Goal: Task Accomplishment & Management: Complete application form

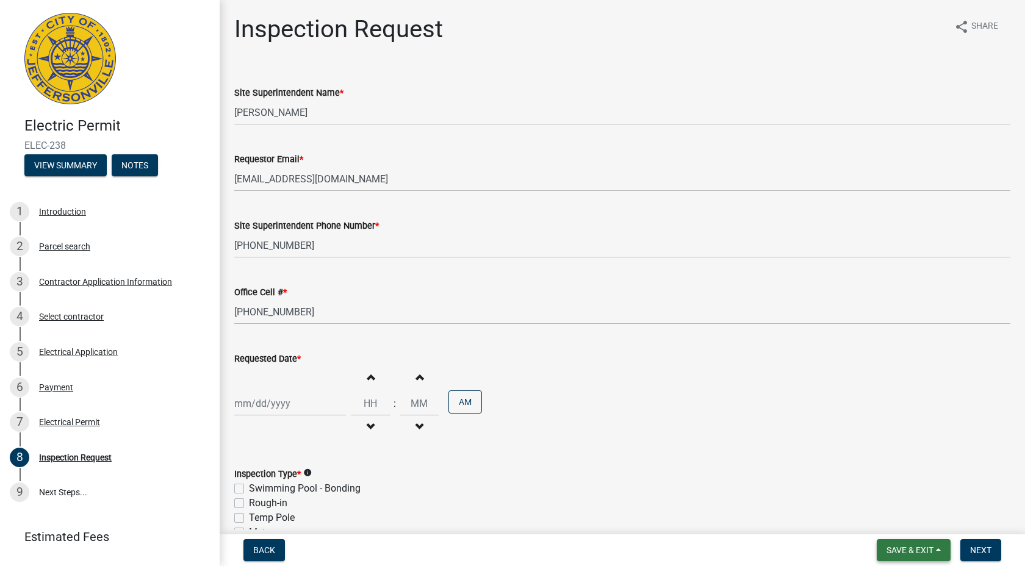
click at [901, 549] on span "Save & Exit" at bounding box center [910, 550] width 47 height 10
click at [899, 517] on button "Save & Exit" at bounding box center [902, 518] width 98 height 29
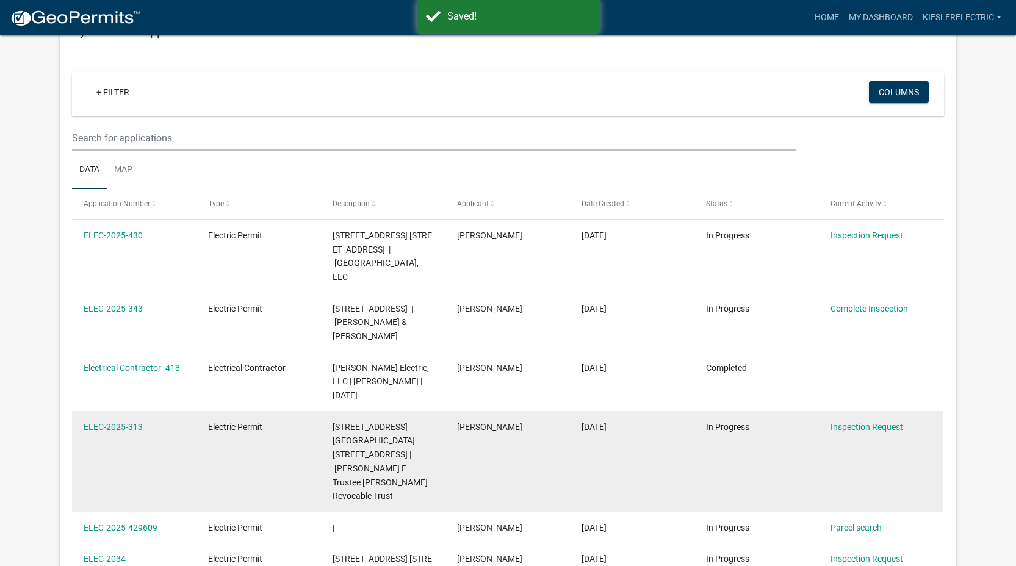
scroll to position [105, 0]
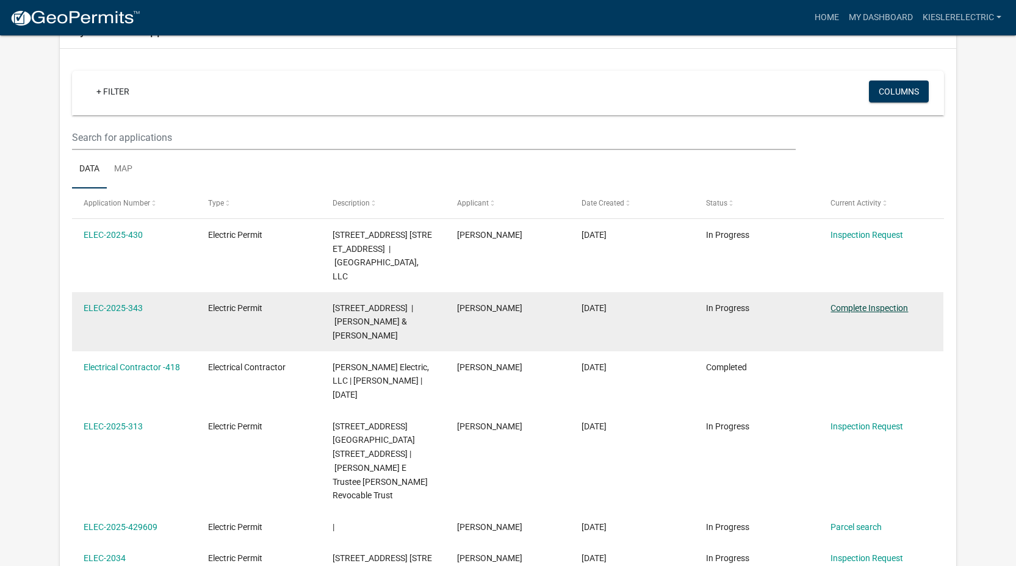
click at [871, 312] on link "Complete Inspection" at bounding box center [868, 308] width 77 height 10
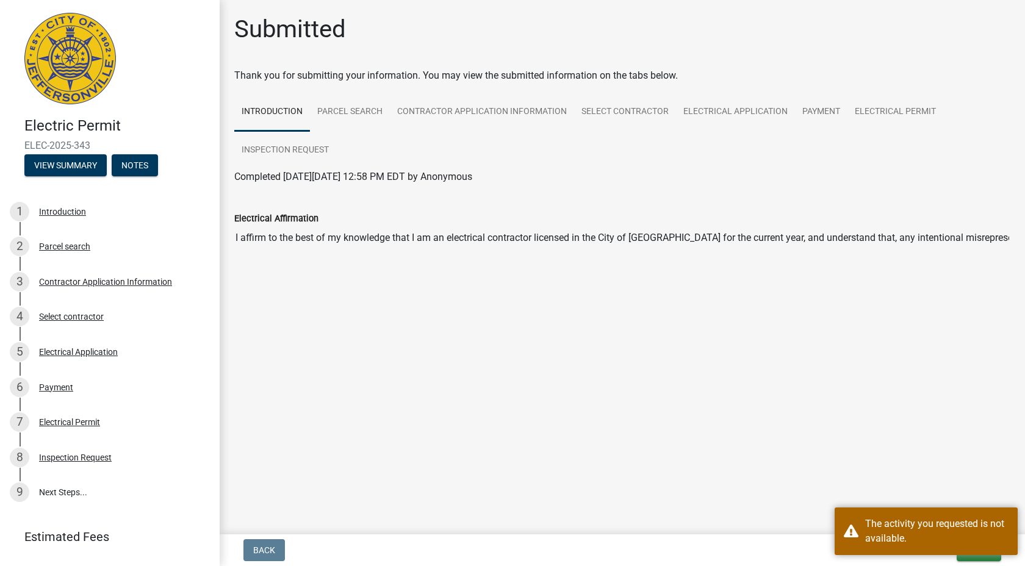
click at [675, 374] on main "Submitted Thank you for submitting your information. You may view the submitted…" at bounding box center [622, 265] width 805 height 530
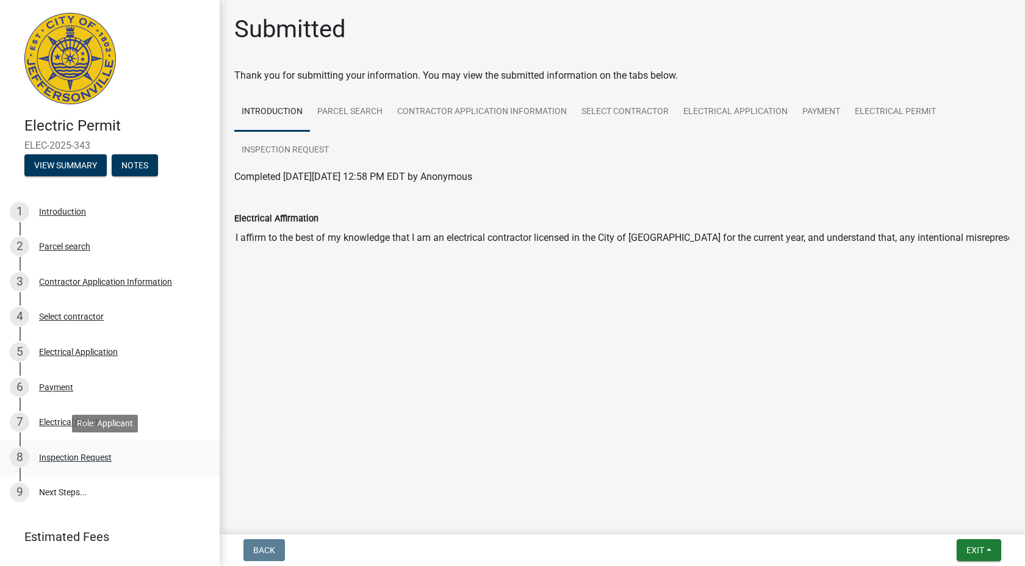
click at [59, 457] on div "Inspection Request" at bounding box center [75, 457] width 73 height 9
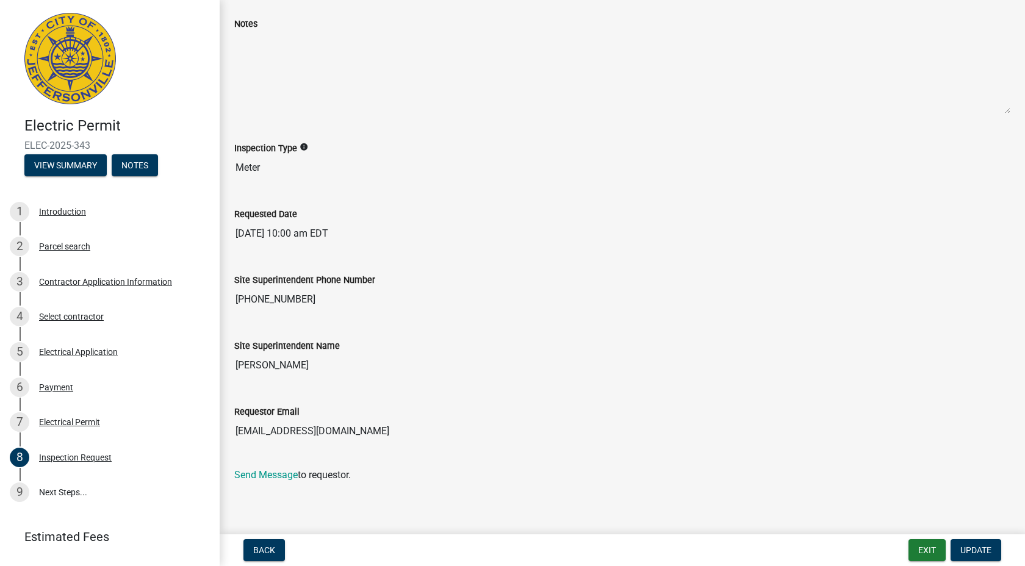
scroll to position [70, 0]
click at [977, 552] on span "Update" at bounding box center [975, 550] width 31 height 10
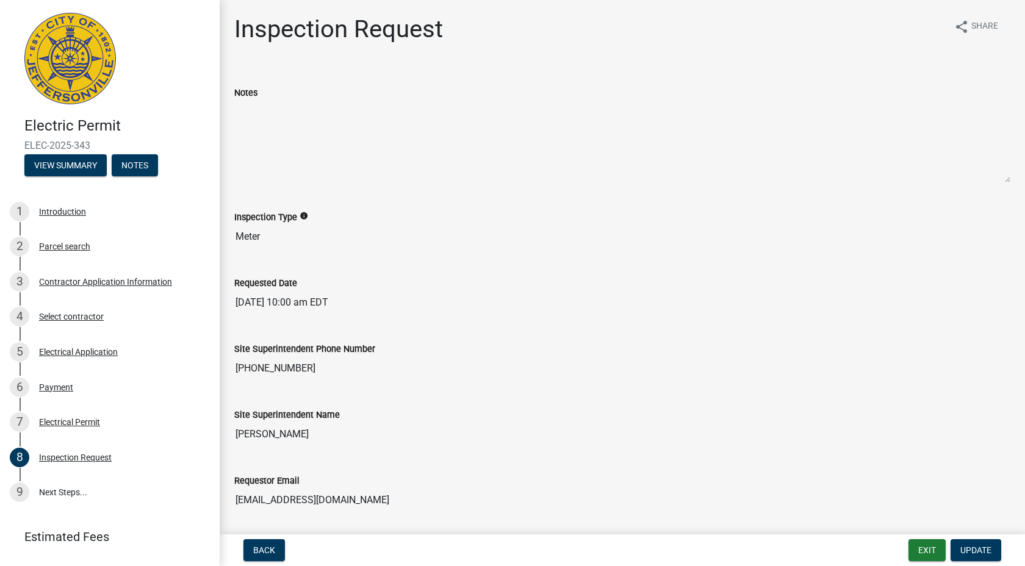
click at [498, 340] on div "Site Superintendent Phone Number [PHONE_NUMBER]" at bounding box center [622, 353] width 776 height 56
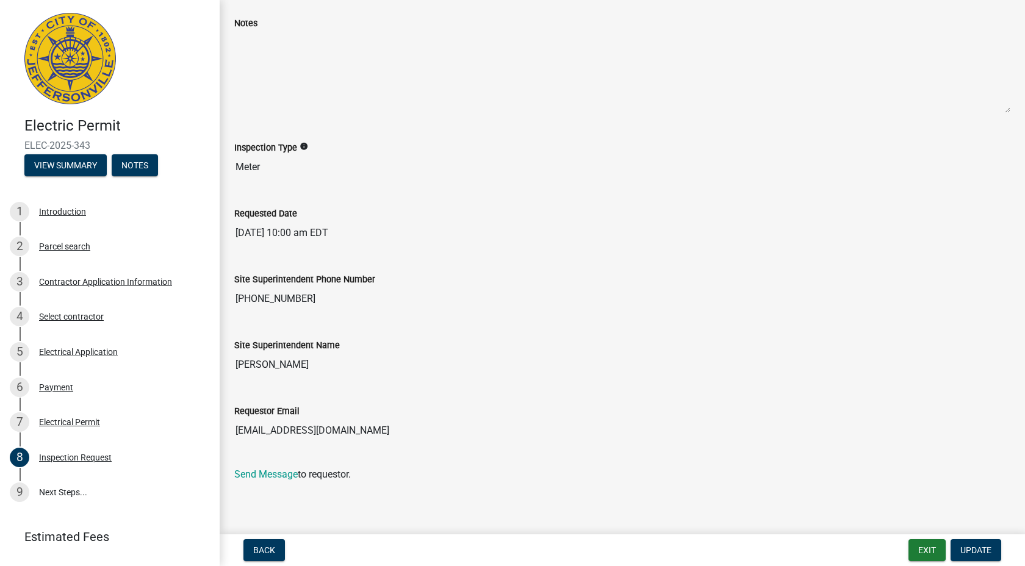
click at [488, 421] on input "[EMAIL_ADDRESS][DOMAIN_NAME]" at bounding box center [622, 431] width 776 height 24
click at [356, 370] on input "[PERSON_NAME]" at bounding box center [622, 365] width 776 height 24
click at [507, 192] on div "Requested Date [DATE] 10:00 am EDT" at bounding box center [622, 217] width 776 height 56
click at [508, 442] on input "[EMAIL_ADDRESS][DOMAIN_NAME]" at bounding box center [622, 431] width 776 height 24
click at [259, 549] on span "Back" at bounding box center [264, 550] width 22 height 10
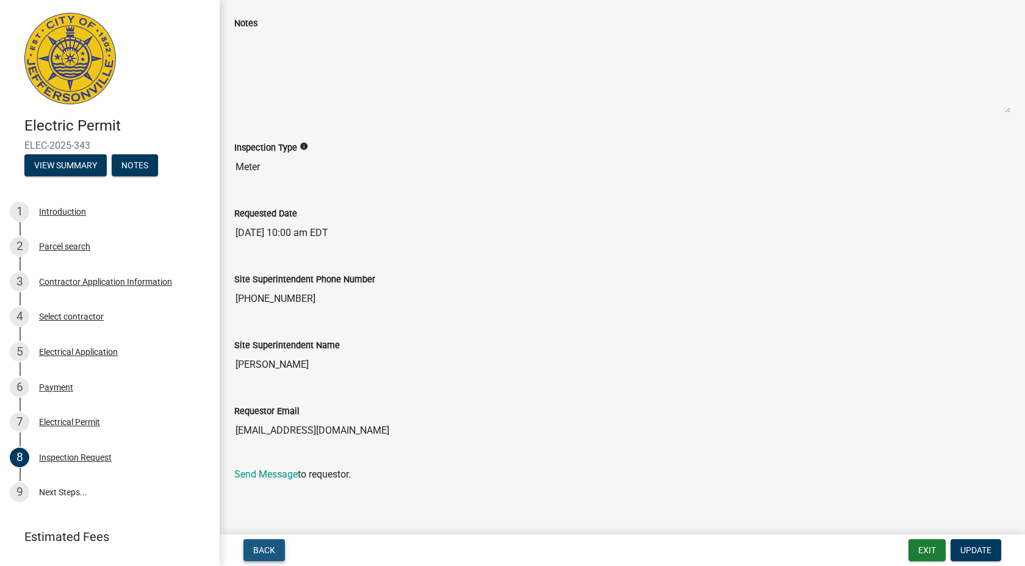
scroll to position [0, 0]
